Goal: Task Accomplishment & Management: Use online tool/utility

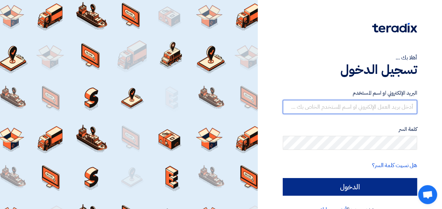
type input "[EMAIL_ADDRESS][DOMAIN_NAME]"
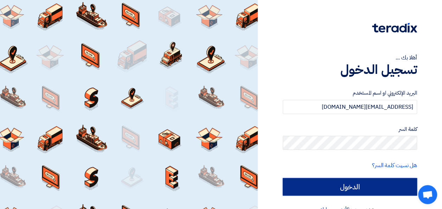
click at [354, 187] on input "الدخول" at bounding box center [350, 187] width 134 height 18
type input "Sign in"
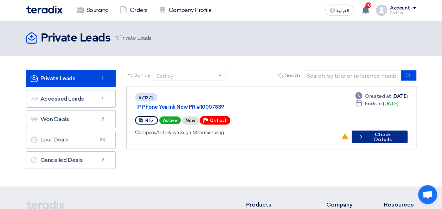
click at [361, 133] on icon "Check details" at bounding box center [360, 136] width 6 height 7
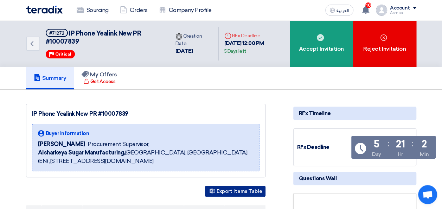
click at [247, 189] on button "Export Items Table" at bounding box center [235, 191] width 60 height 11
